Goal: Transaction & Acquisition: Purchase product/service

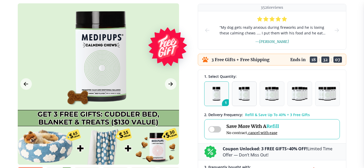
click at [244, 96] on img "button" at bounding box center [244, 94] width 11 height 14
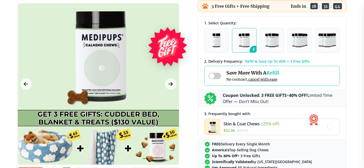
scroll to position [128, 0]
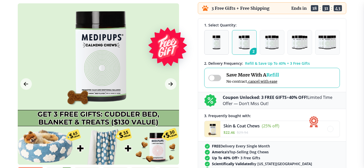
click at [221, 43] on button "1" at bounding box center [216, 42] width 25 height 25
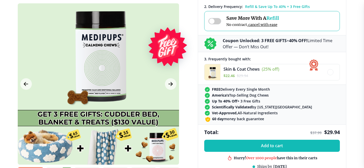
scroll to position [205, 0]
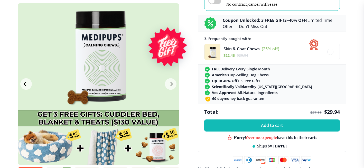
click at [113, 93] on div at bounding box center [98, 83] width 161 height 161
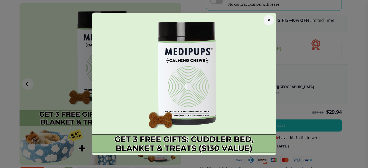
click at [267, 20] on icon "button" at bounding box center [268, 20] width 3 height 3
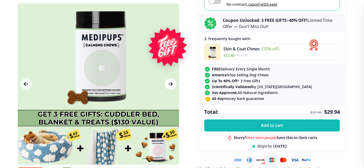
click at [172, 82] on icon "Next Image" at bounding box center [170, 84] width 6 height 6
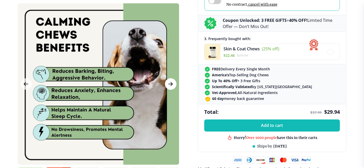
click at [170, 83] on icon "Next Image" at bounding box center [170, 84] width 6 height 6
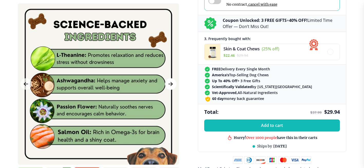
click at [170, 83] on icon "Next Image" at bounding box center [170, 84] width 6 height 6
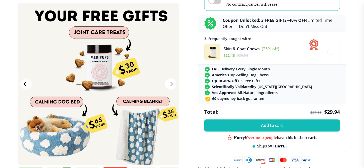
click at [170, 83] on icon "Next Image" at bounding box center [170, 84] width 6 height 6
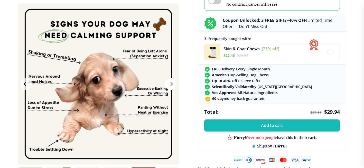
click at [170, 83] on icon "Next Image" at bounding box center [170, 84] width 6 height 6
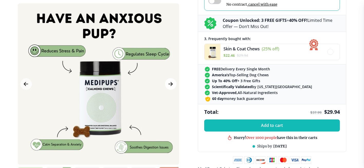
click at [170, 83] on icon "Next Image" at bounding box center [170, 84] width 6 height 6
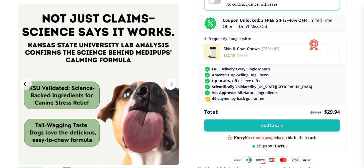
click at [170, 83] on icon "Next Image" at bounding box center [170, 84] width 6 height 6
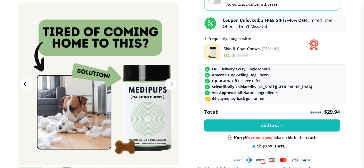
click at [170, 83] on icon "Next Image" at bounding box center [170, 84] width 6 height 6
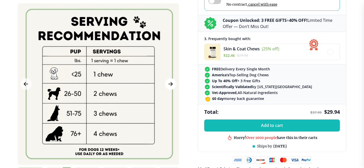
click at [170, 83] on icon "Next Image" at bounding box center [170, 84] width 6 height 6
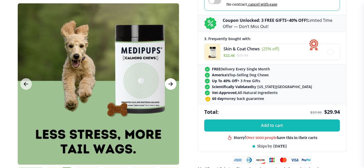
click at [170, 83] on icon "Next Image" at bounding box center [170, 84] width 6 height 6
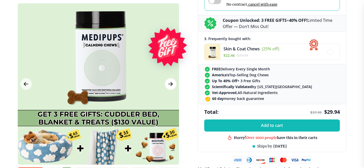
click at [170, 83] on icon "Next Image" at bounding box center [170, 84] width 6 height 6
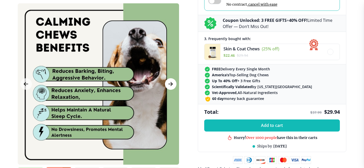
click at [170, 83] on icon "Next Image" at bounding box center [170, 84] width 6 height 6
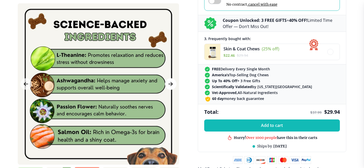
click at [170, 83] on icon "Next Image" at bounding box center [170, 84] width 6 height 6
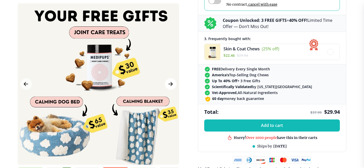
click at [170, 83] on icon "Next Image" at bounding box center [170, 84] width 6 height 6
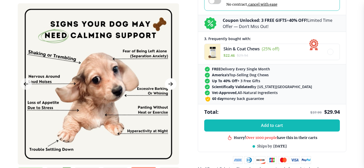
click at [170, 83] on icon "Next Image" at bounding box center [170, 84] width 6 height 6
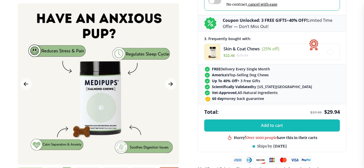
click at [98, 126] on div at bounding box center [98, 83] width 161 height 161
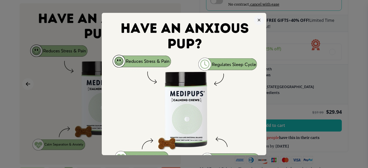
click at [187, 138] on img at bounding box center [184, 95] width 164 height 164
click at [259, 18] on button "button" at bounding box center [259, 20] width 10 height 10
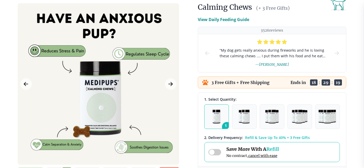
scroll to position [51, 0]
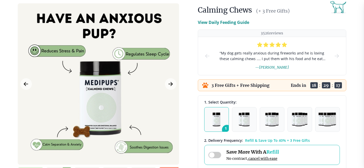
click at [209, 155] on span at bounding box center [214, 155] width 13 height 6
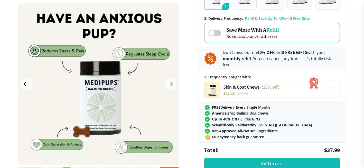
scroll to position [180, 0]
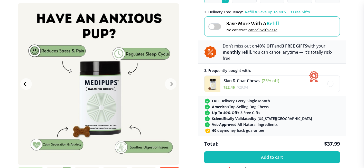
click at [218, 23] on span at bounding box center [214, 26] width 13 height 6
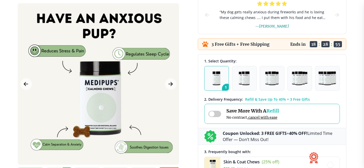
scroll to position [77, 0]
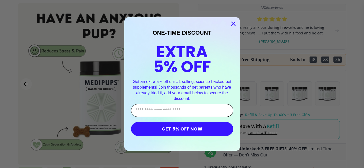
click at [202, 114] on input "Enter Your Email Address" at bounding box center [182, 110] width 102 height 13
type input "**********"
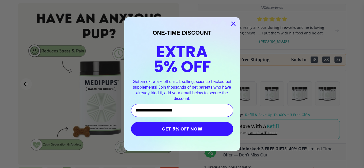
click at [207, 129] on button "GET 5% OFF NOW" at bounding box center [182, 129] width 102 height 14
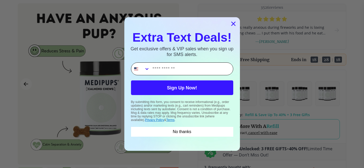
click at [192, 68] on input "Phone Number" at bounding box center [191, 69] width 83 height 12
type input "**********"
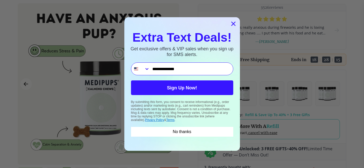
click at [194, 89] on button "Sign Up Now!" at bounding box center [182, 87] width 102 height 15
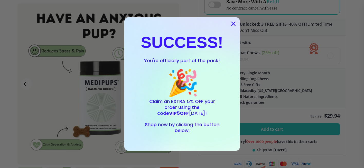
scroll to position [205, 0]
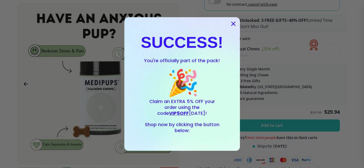
click at [183, 133] on span "Shop now by clicking the button below:" at bounding box center [182, 127] width 74 height 12
click at [231, 21] on circle "Close dialog" at bounding box center [233, 24] width 8 height 8
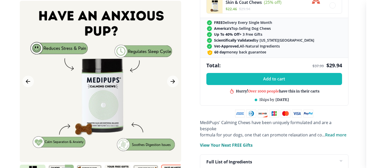
scroll to position [257, 0]
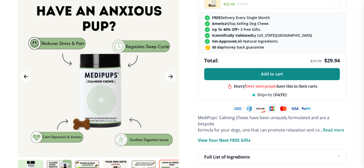
click at [270, 72] on span "Add to cart" at bounding box center [272, 74] width 22 height 5
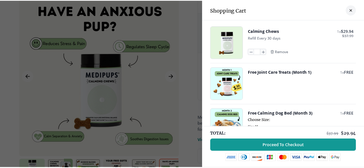
scroll to position [0, 0]
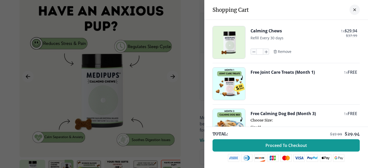
click at [353, 9] on icon "close-cart" at bounding box center [354, 10] width 2 height 2
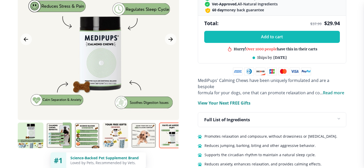
scroll to position [308, 0]
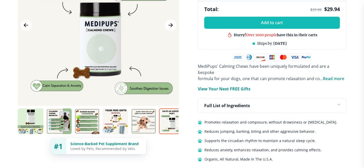
click at [169, 22] on icon "Next Image" at bounding box center [170, 25] width 6 height 6
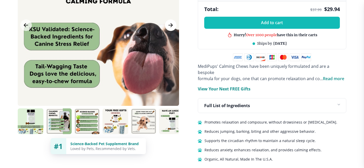
click at [169, 22] on icon "Next Image" at bounding box center [170, 25] width 6 height 6
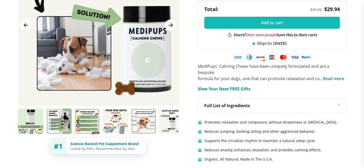
click at [169, 22] on icon "Next Image" at bounding box center [170, 25] width 6 height 6
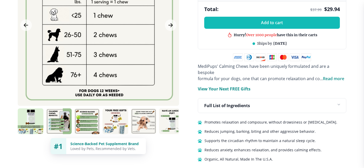
click at [117, 112] on img at bounding box center [115, 121] width 26 height 26
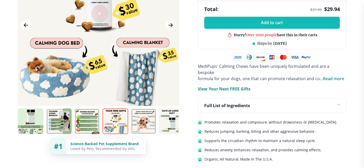
click at [340, 101] on icon at bounding box center [338, 105] width 8 height 8
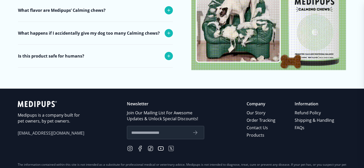
scroll to position [2212, 0]
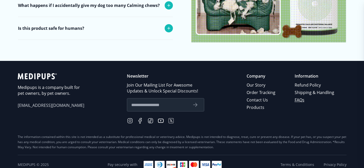
click at [300, 96] on link "FAQs" at bounding box center [315, 99] width 40 height 7
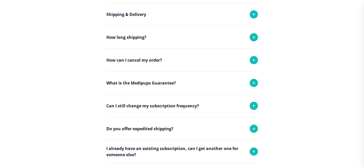
scroll to position [103, 0]
click at [210, 83] on div "What is the Medipups Guarantee?" at bounding box center [182, 82] width 152 height 23
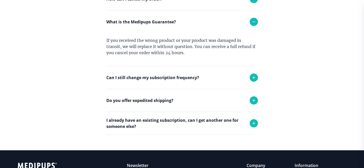
scroll to position [180, 0]
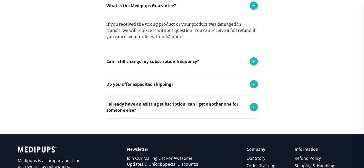
click at [192, 61] on p "Can I still change my subscription frequency?" at bounding box center [152, 61] width 93 height 6
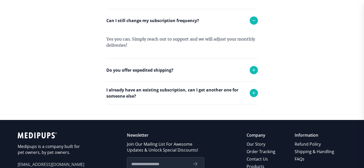
scroll to position [231, 0]
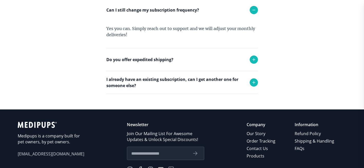
click at [192, 61] on div "Do you offer expedited shipping?" at bounding box center [182, 59] width 152 height 23
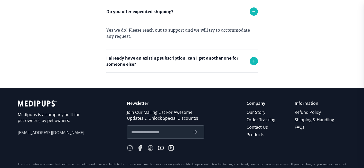
scroll to position [283, 0]
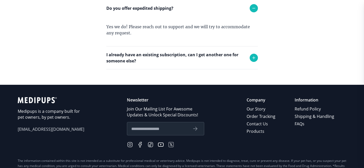
click at [192, 61] on p "I already have an existing subscription, can I get another one for someone else?" at bounding box center [175, 58] width 138 height 12
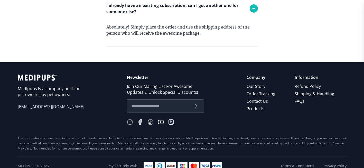
scroll to position [339, 0]
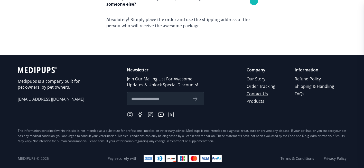
click at [265, 93] on link "Contact Us" at bounding box center [262, 93] width 30 height 7
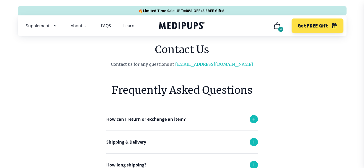
click at [212, 64] on link "[EMAIL_ADDRESS][DOMAIN_NAME]" at bounding box center [214, 64] width 78 height 5
click at [224, 65] on link "[EMAIL_ADDRESS][DOMAIN_NAME]" at bounding box center [214, 64] width 78 height 5
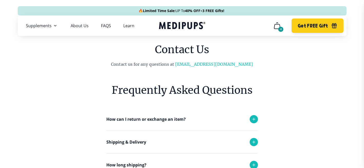
click at [306, 22] on button "Get FREE Gift" at bounding box center [317, 25] width 52 height 14
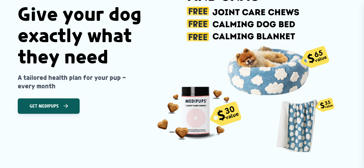
scroll to position [103, 0]
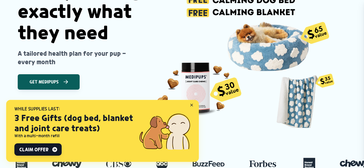
click at [260, 108] on img at bounding box center [243, 33] width 189 height 189
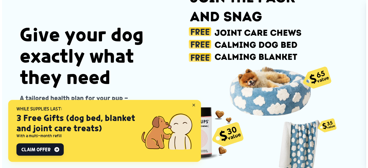
scroll to position [0, 0]
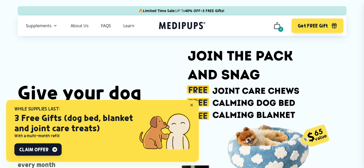
click at [280, 26] on icon "cart" at bounding box center [277, 26] width 8 height 8
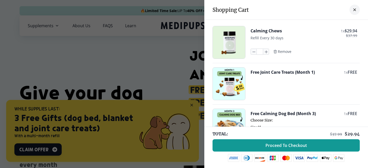
click at [353, 8] on icon "close-cart" at bounding box center [354, 9] width 3 height 3
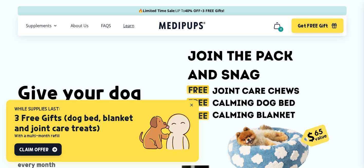
click at [128, 25] on link "Learn" at bounding box center [128, 25] width 11 height 5
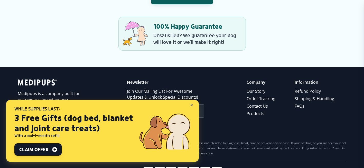
scroll to position [796, 0]
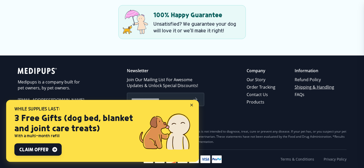
click at [309, 88] on link "Shipping & Handling" at bounding box center [315, 86] width 40 height 7
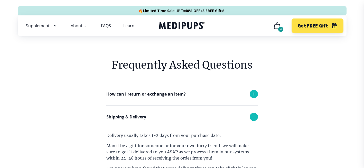
click at [277, 26] on icon "cart" at bounding box center [277, 26] width 8 height 8
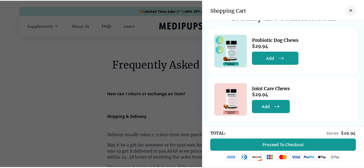
scroll to position [182, 0]
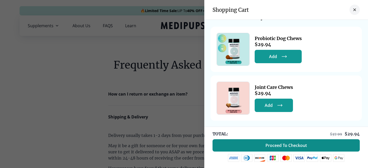
click at [279, 144] on span "Proceed To Checkout" at bounding box center [285, 145] width 41 height 5
